Goal: Information Seeking & Learning: Learn about a topic

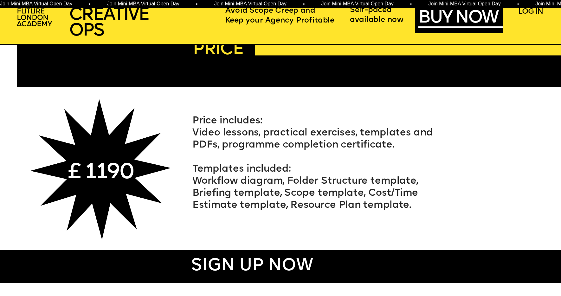
scroll to position [3486, 0]
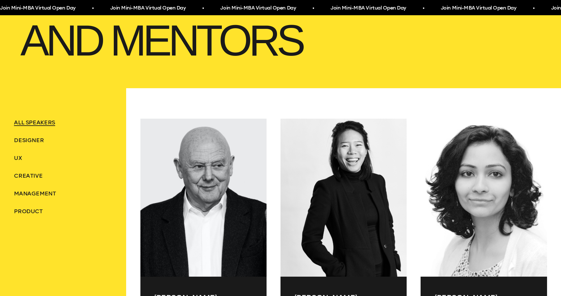
scroll to position [209, 0]
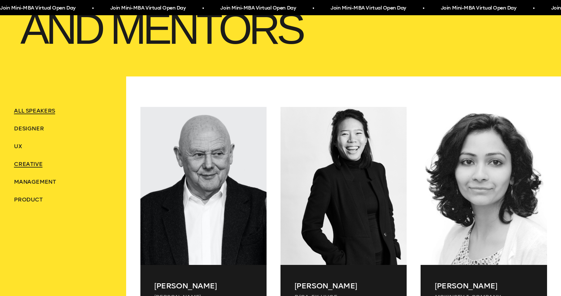
click at [31, 163] on span "Creative" at bounding box center [28, 163] width 29 height 7
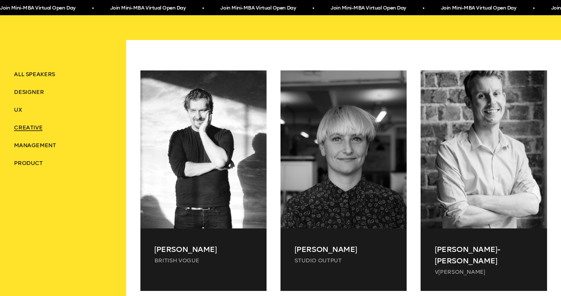
scroll to position [265, 0]
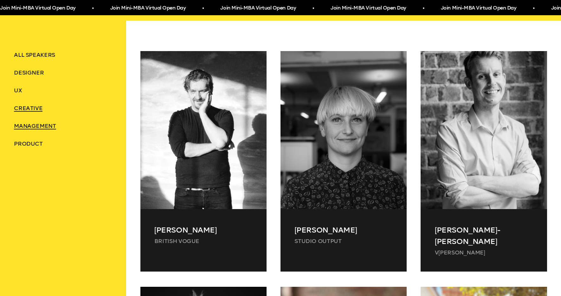
click at [29, 127] on span "Management" at bounding box center [35, 125] width 42 height 7
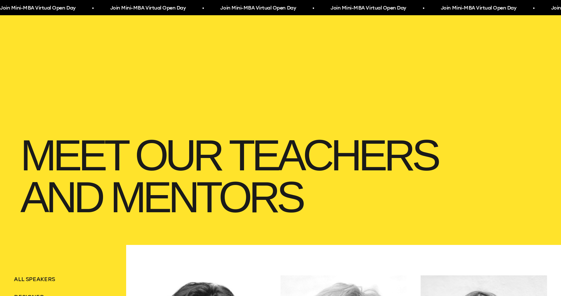
scroll to position [0, 0]
